Goal: Task Accomplishment & Management: Use online tool/utility

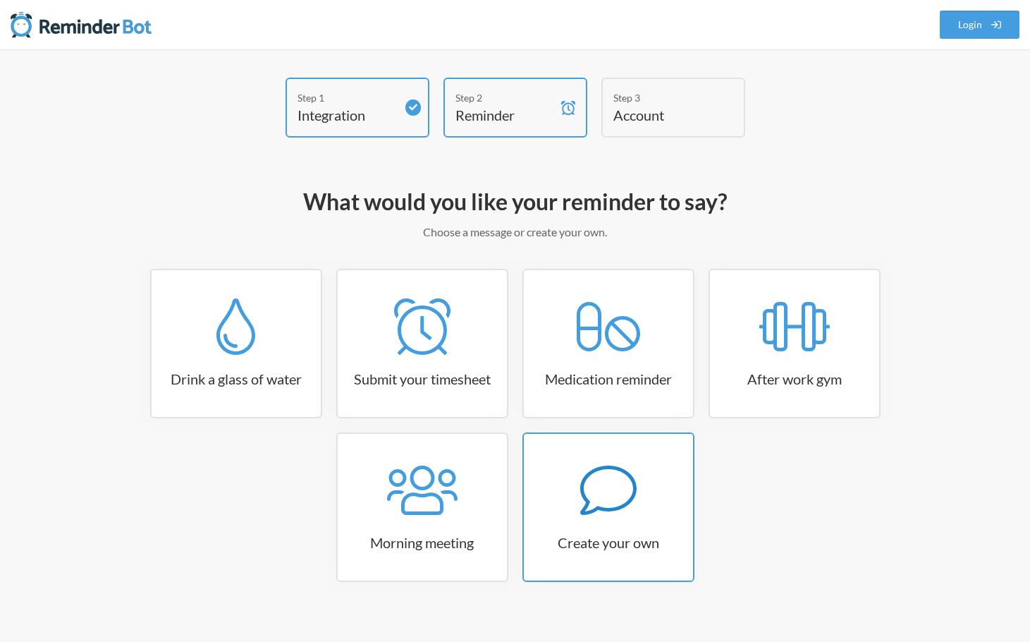
click at [595, 477] on icon at bounding box center [608, 490] width 56 height 56
select select "07:30:00"
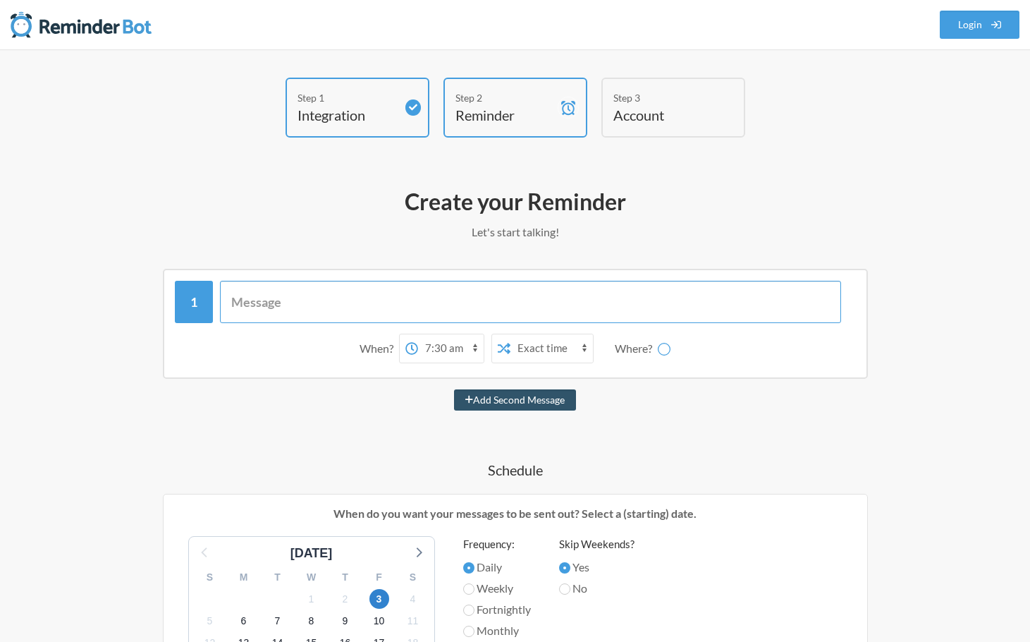
click at [387, 301] on input "text" at bounding box center [530, 302] width 621 height 42
select select "D09JFTWN35G"
type input "Inquire about payrolls"
click at [419, 345] on select "12:00 am 12:15 am 12:30 am 12:45 am 1:00 am 1:15 am 1:30 am 1:45 am 2:00 am 2:1…" at bounding box center [395, 348] width 66 height 28
click at [362, 334] on select "12:00 am 12:15 am 12:30 am 12:45 am 1:00 am 1:15 am 1:30 am 1:45 am 2:00 am 2:1…" at bounding box center [395, 348] width 66 height 28
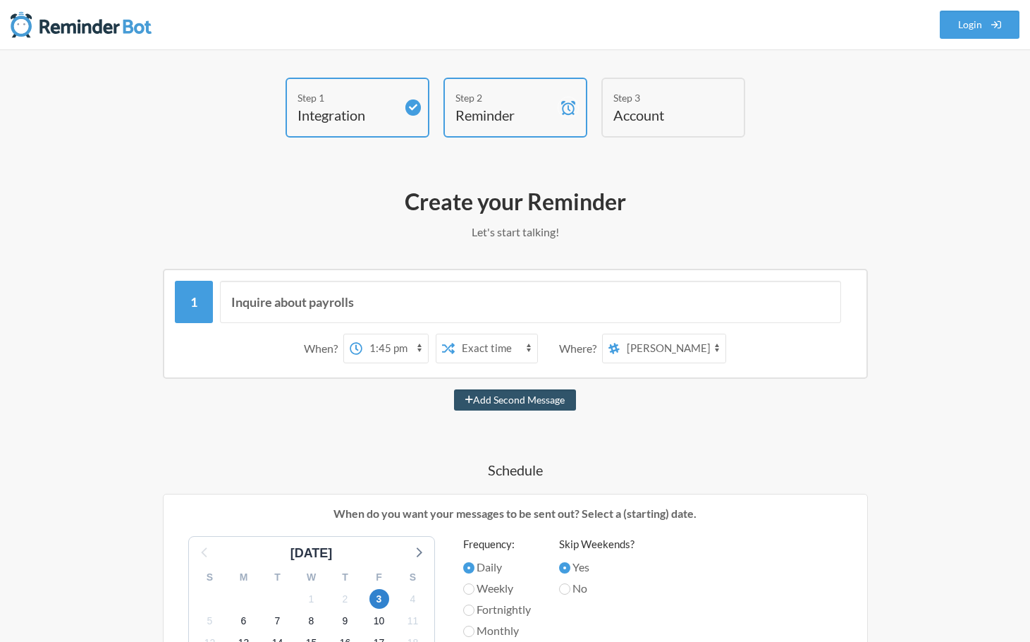
click at [425, 344] on select "12:00 am 12:15 am 12:30 am 12:45 am 1:00 am 1:15 am 1:30 am 1:45 am 2:00 am 2:1…" at bounding box center [395, 348] width 66 height 28
click at [423, 344] on select "12:00 am 12:15 am 12:30 am 12:45 am 1:00 am 1:15 am 1:30 am 1:45 am 2:00 am 2:1…" at bounding box center [395, 348] width 66 height 28
click at [418, 343] on select "12:00 am 12:15 am 12:30 am 12:45 am 1:00 am 1:15 am 1:30 am 1:45 am 2:00 am 2:1…" at bounding box center [395, 348] width 66 height 28
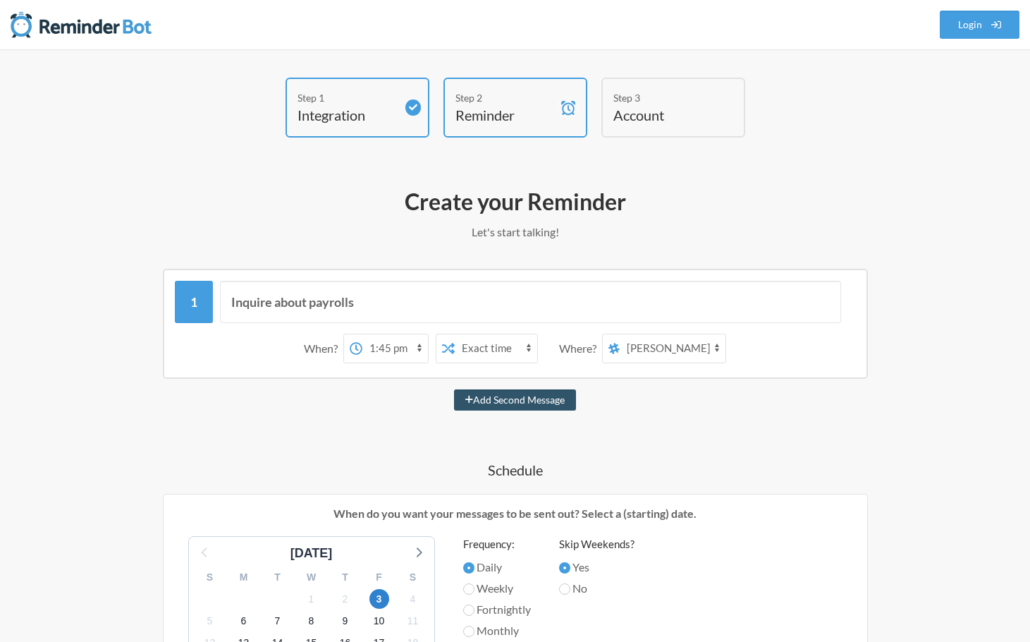
select select "13:30:00"
click at [362, 334] on select "12:00 am 12:15 am 12:30 am 12:45 am 1:00 am 1:15 am 1:30 am 1:45 am 2:00 am 2:1…" at bounding box center [395, 348] width 66 height 28
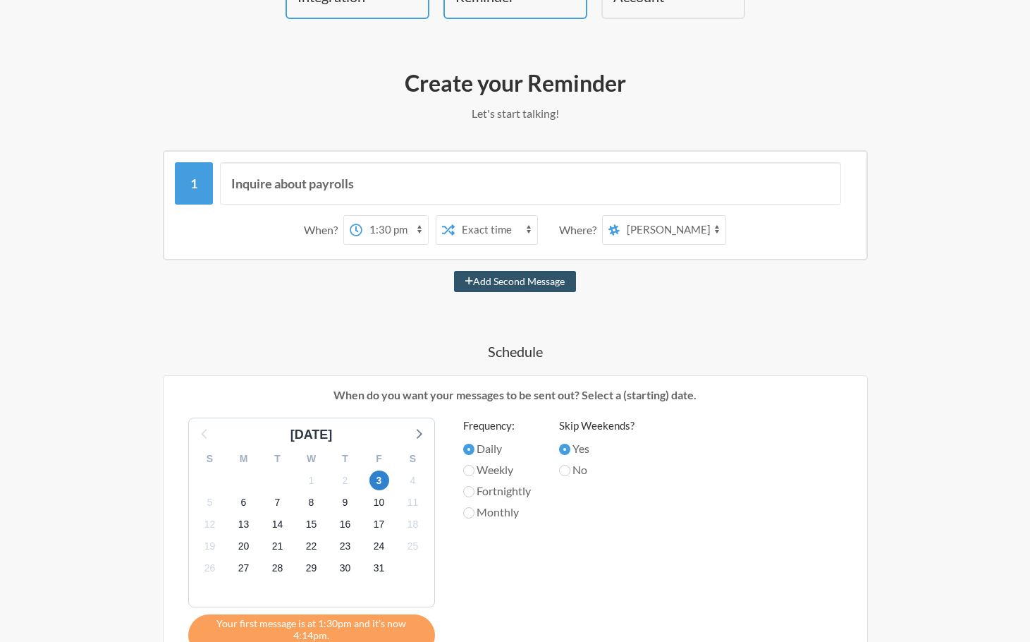
scroll to position [141, 0]
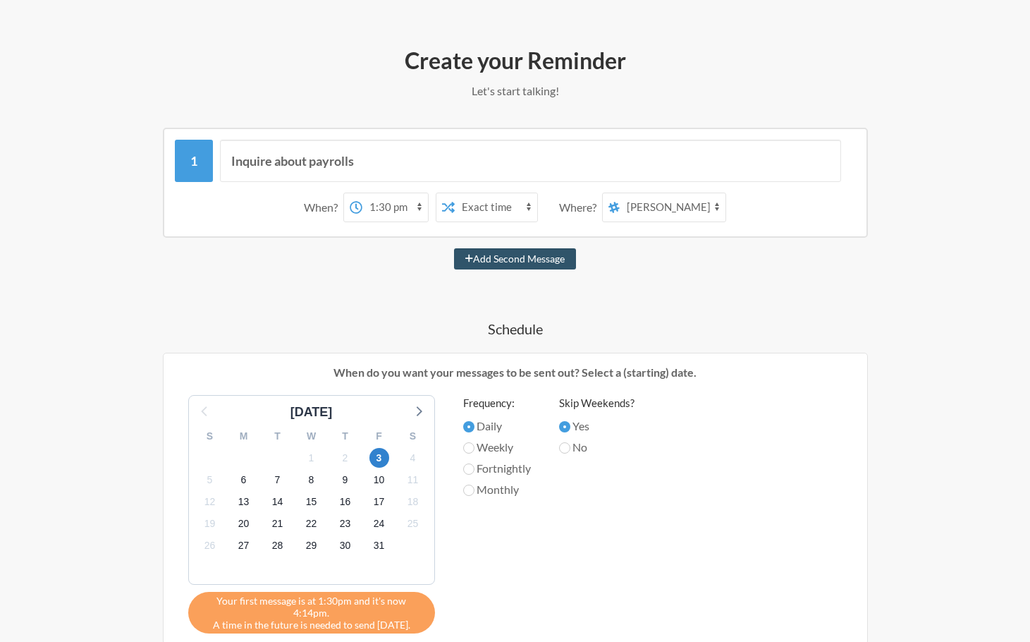
click at [492, 450] on label "Weekly" at bounding box center [497, 447] width 68 height 17
click at [474, 450] on input "Weekly" at bounding box center [468, 447] width 11 height 11
radio input "true"
click at [382, 456] on span "3" at bounding box center [379, 458] width 20 height 20
click at [243, 480] on span "6" at bounding box center [244, 480] width 20 height 20
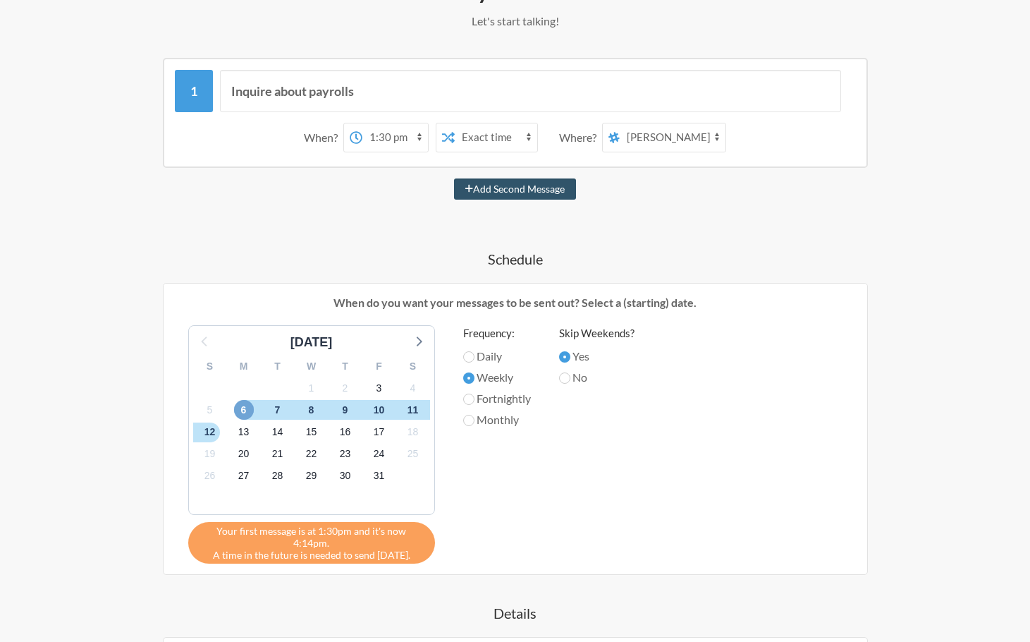
scroll to position [212, 0]
click at [474, 355] on input "Daily" at bounding box center [468, 355] width 11 height 11
radio input "true"
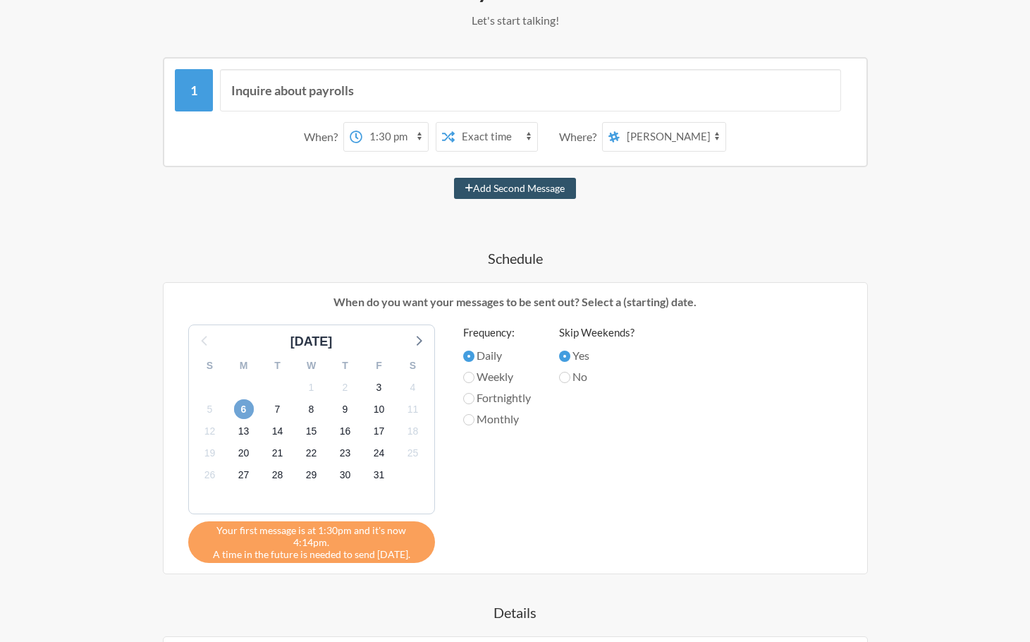
click at [243, 412] on span "6" at bounding box center [244, 409] width 20 height 20
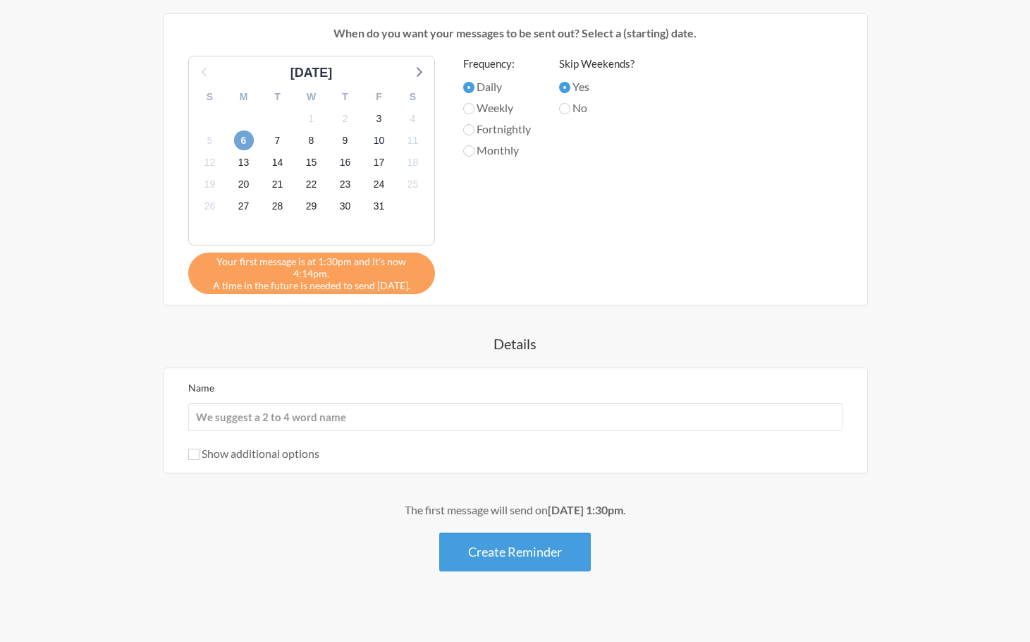
scroll to position [482, 0]
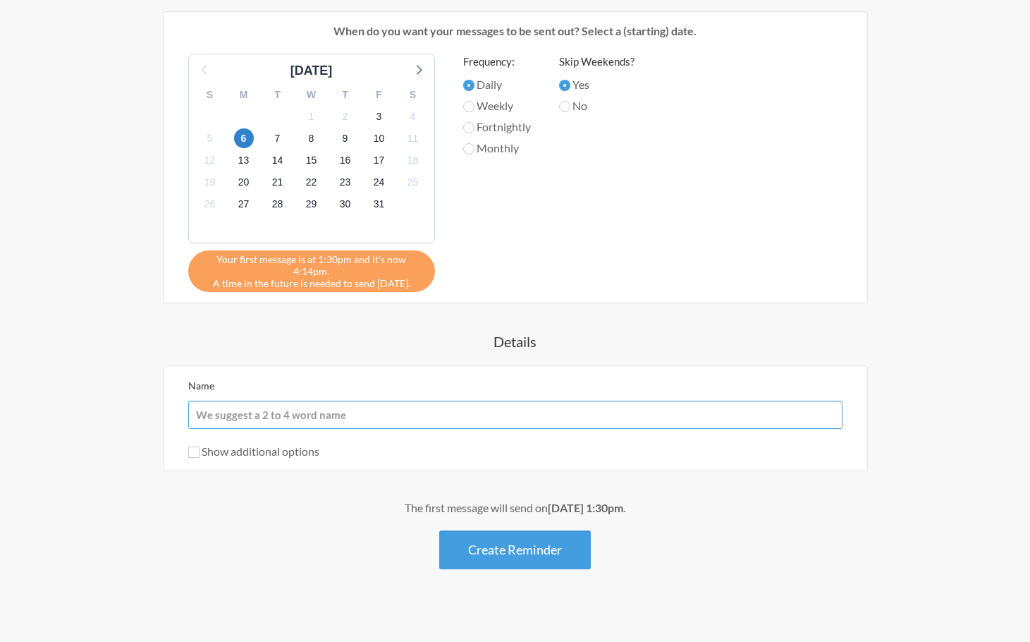
click at [310, 403] on input "Name" at bounding box center [515, 414] width 654 height 28
type input "[DATE] Payroll"
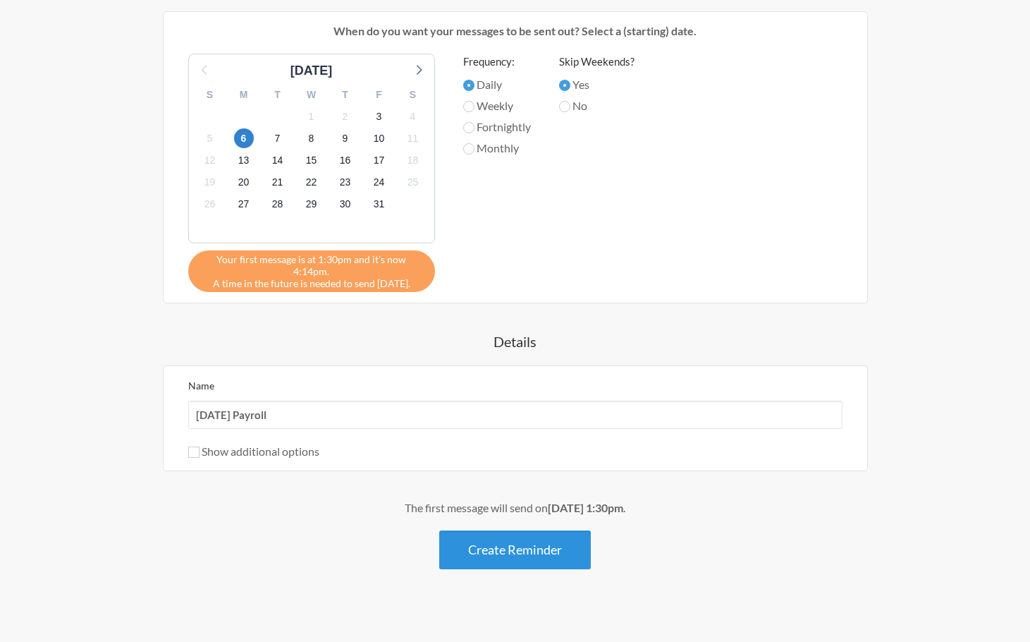
click at [527, 530] on button "Create Reminder" at bounding box center [515, 549] width 152 height 39
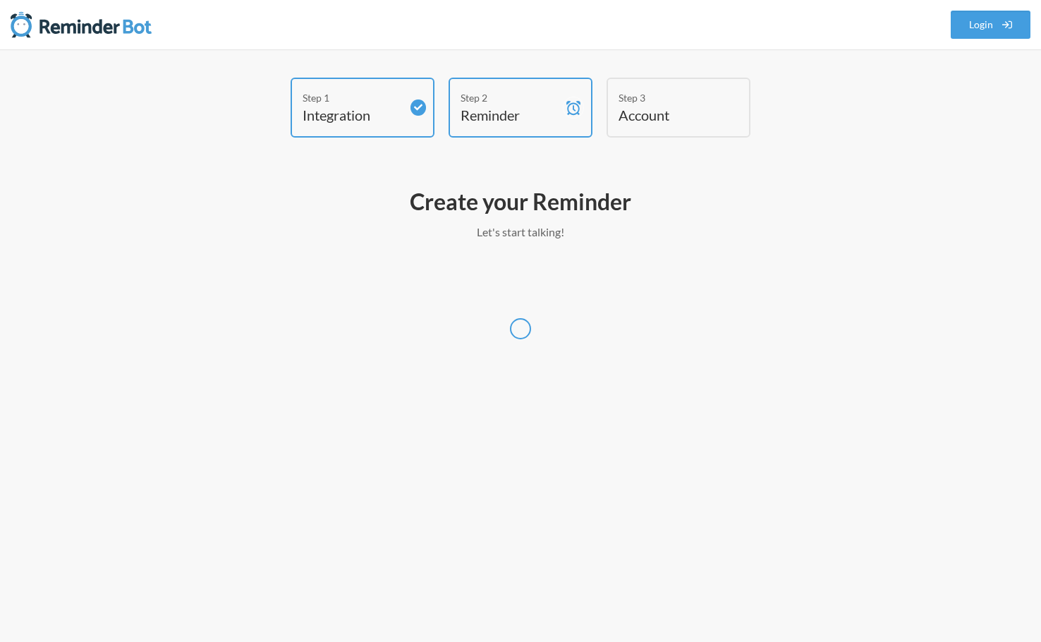
select select "America/New_York"
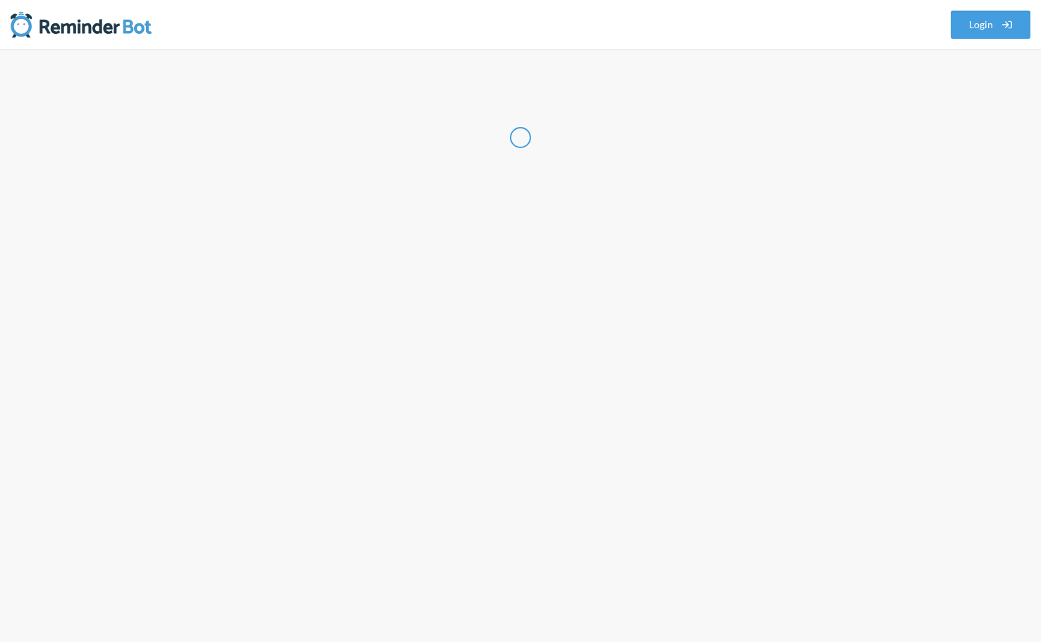
select select "US"
